Goal: Check status: Check status

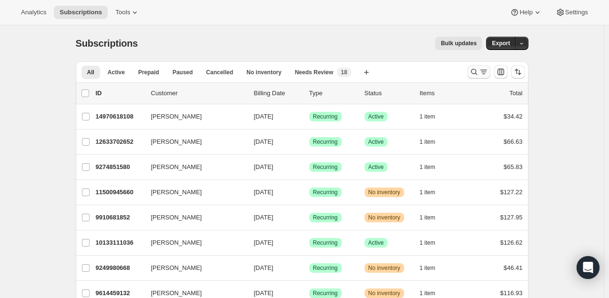
click at [476, 71] on icon "Search and filter results" at bounding box center [474, 72] width 10 height 10
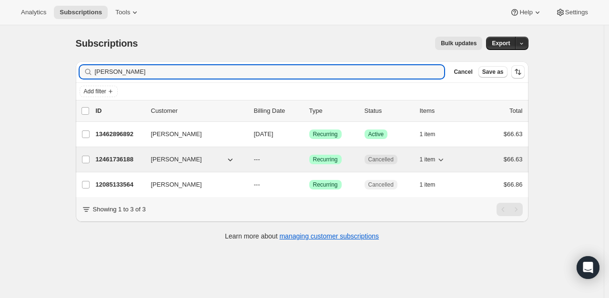
type input "[PERSON_NAME]"
click at [110, 159] on p "12461736188" at bounding box center [120, 160] width 48 height 10
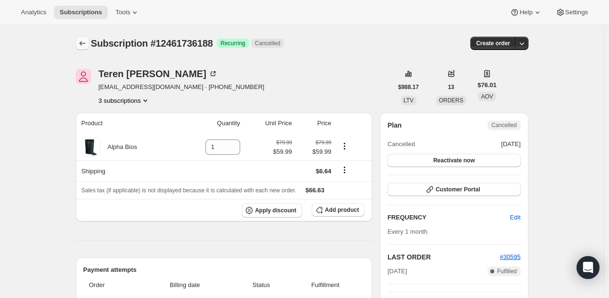
click at [86, 40] on icon "Subscriptions" at bounding box center [83, 44] width 10 height 10
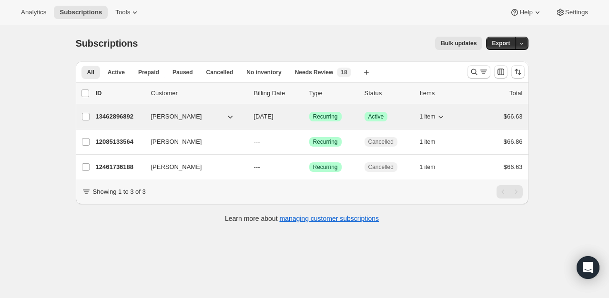
click at [131, 117] on p "13462896892" at bounding box center [120, 117] width 48 height 10
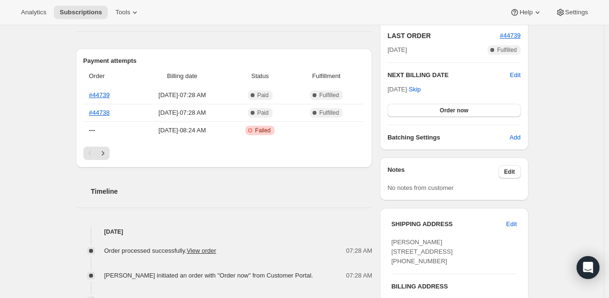
scroll to position [190, 0]
